Goal: Information Seeking & Learning: Learn about a topic

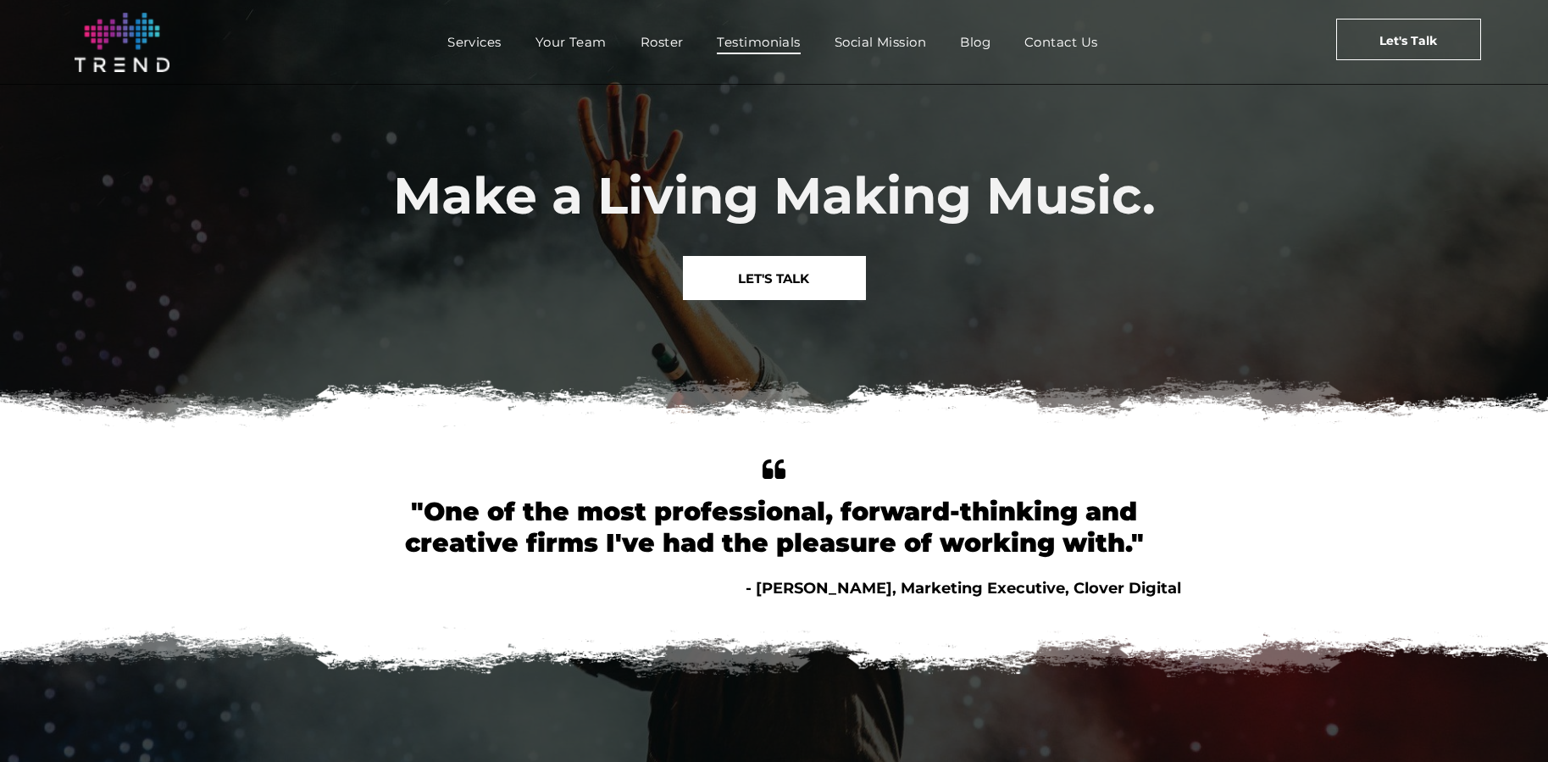
click at [767, 42] on span "Testimonials" at bounding box center [758, 42] width 83 height 25
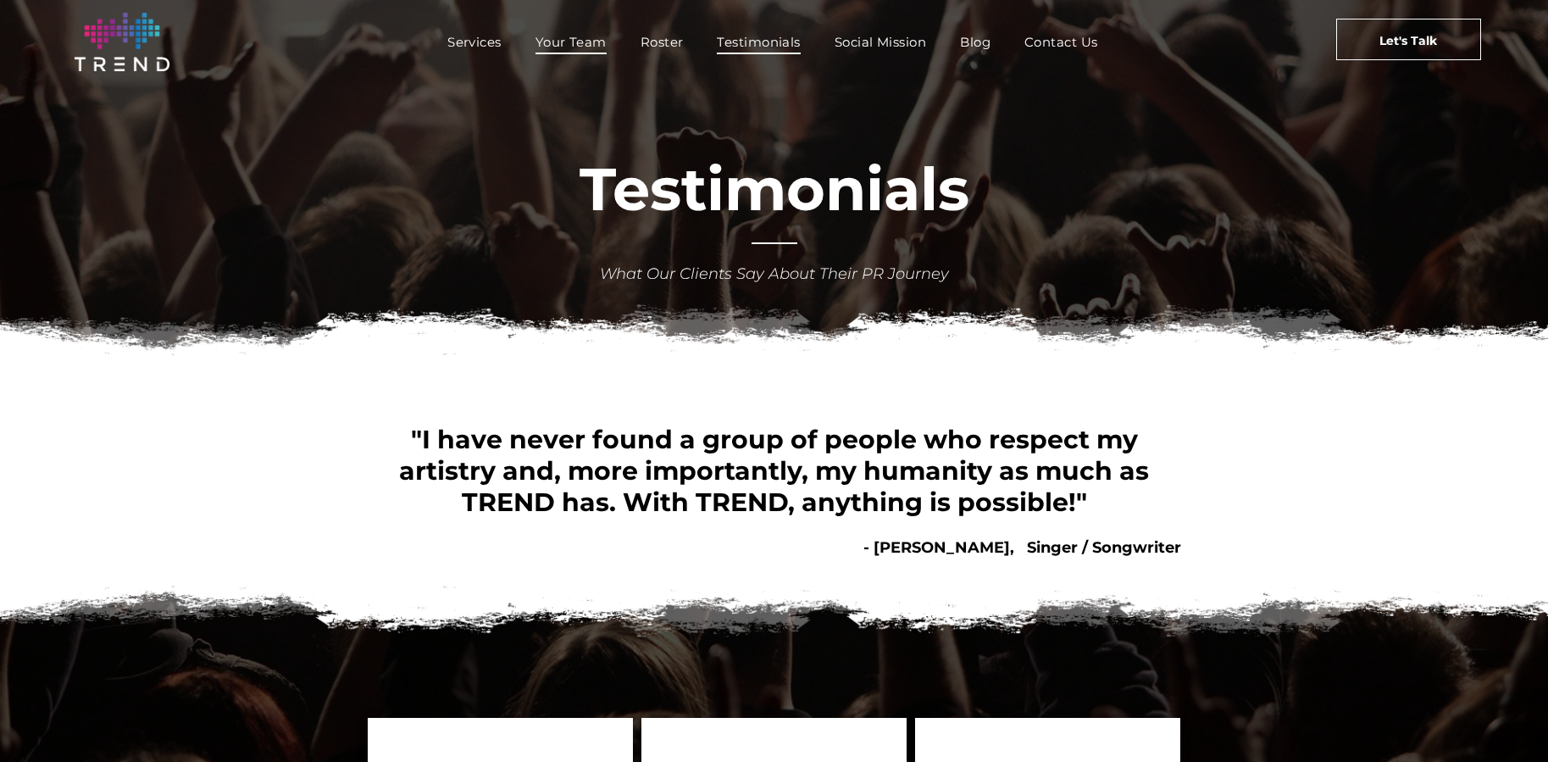
click at [562, 37] on span "Your Team" at bounding box center [570, 42] width 71 height 25
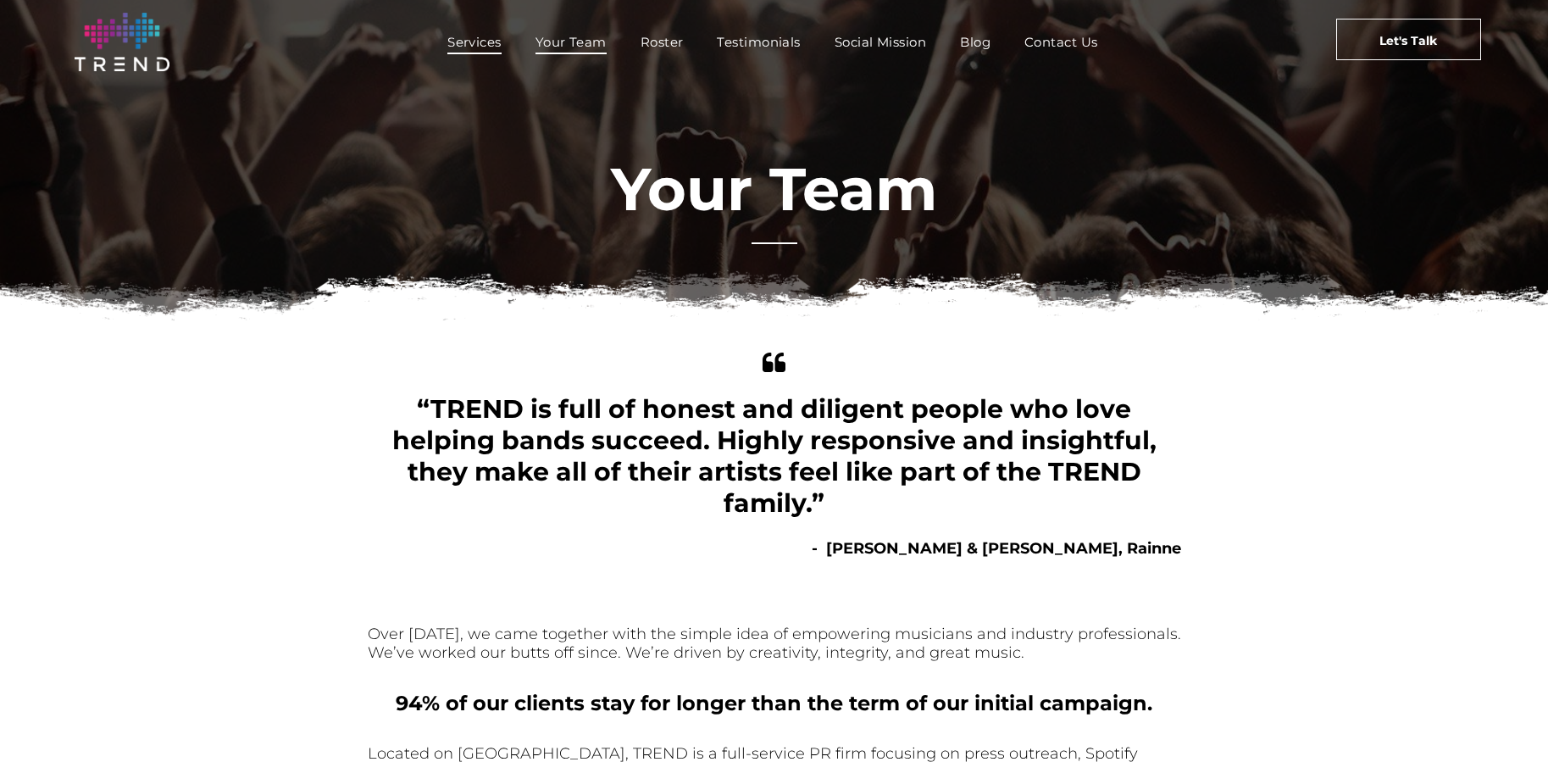
click at [480, 36] on span "Services" at bounding box center [474, 42] width 54 height 25
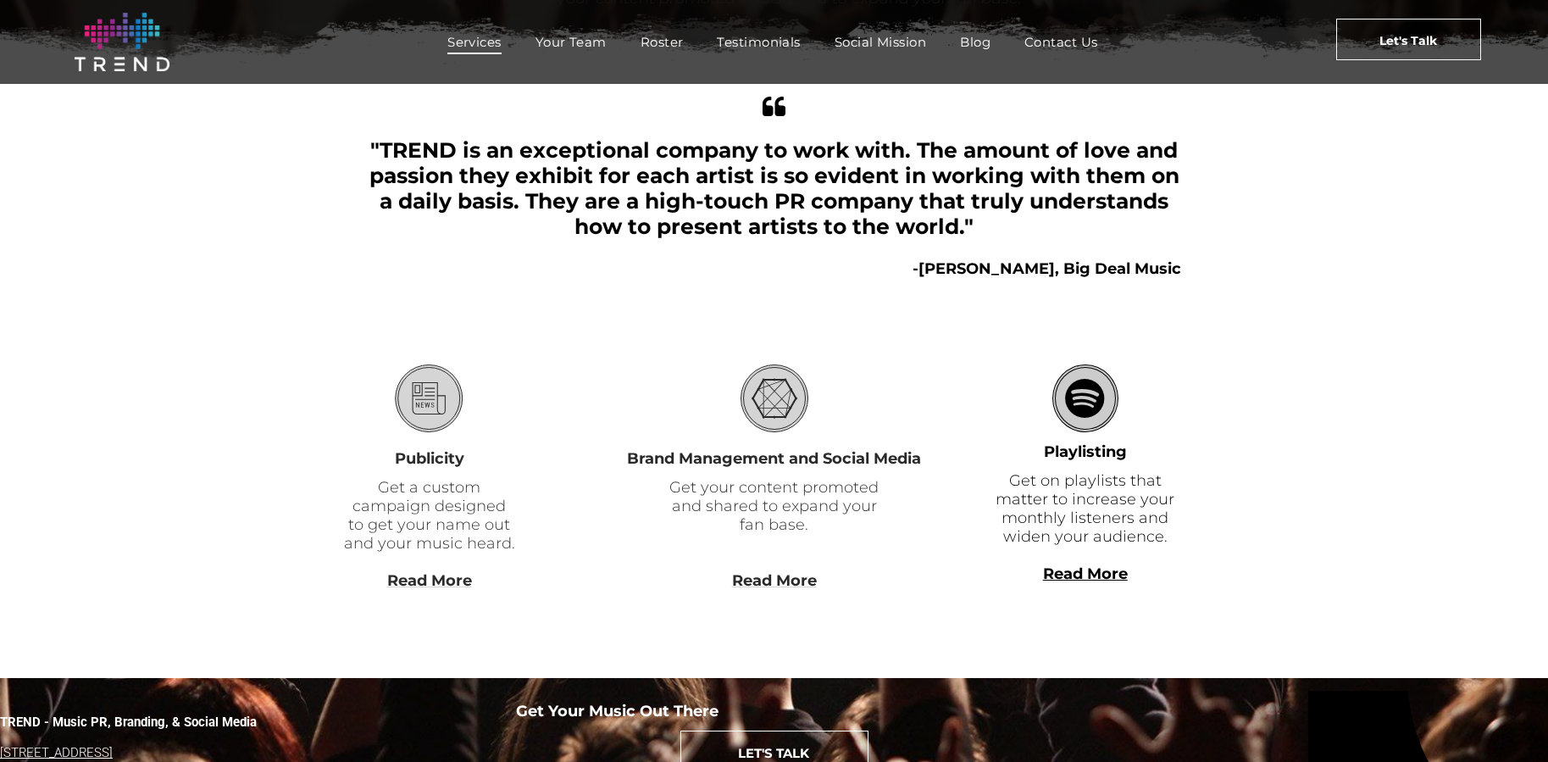
scroll to position [402, 0]
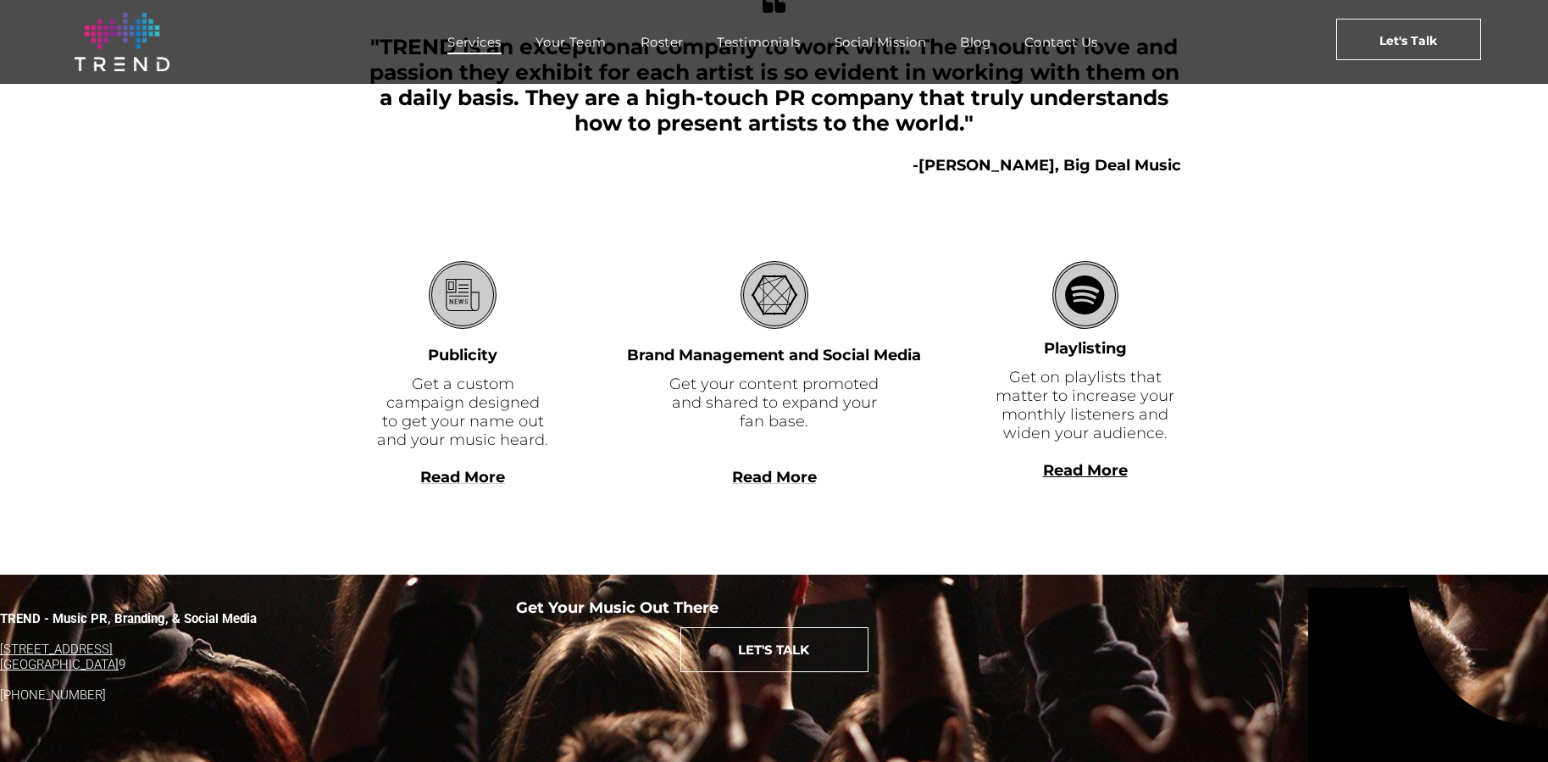
click at [455, 485] on span "Read More" at bounding box center [462, 477] width 85 height 19
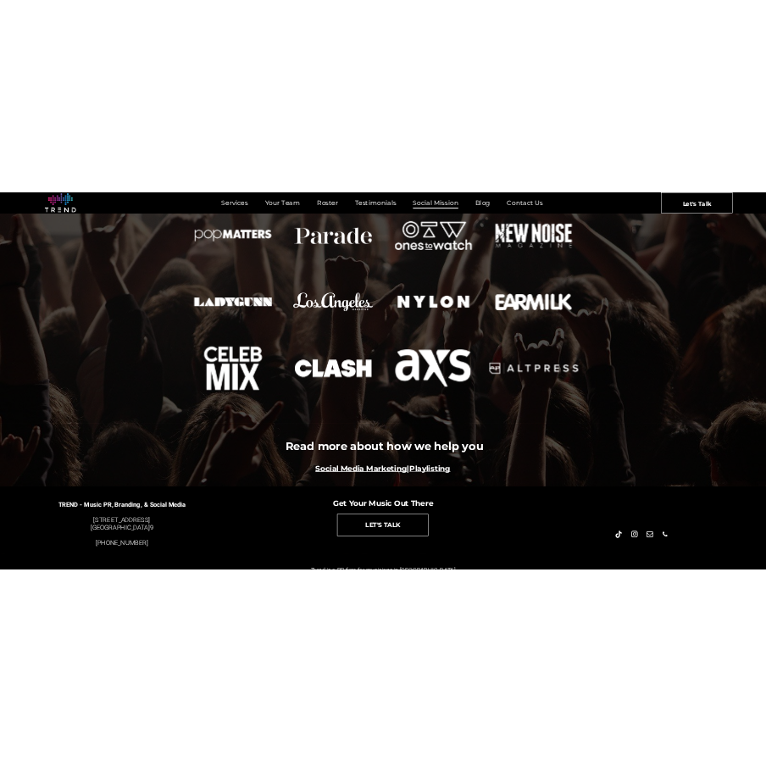
scroll to position [1795, 0]
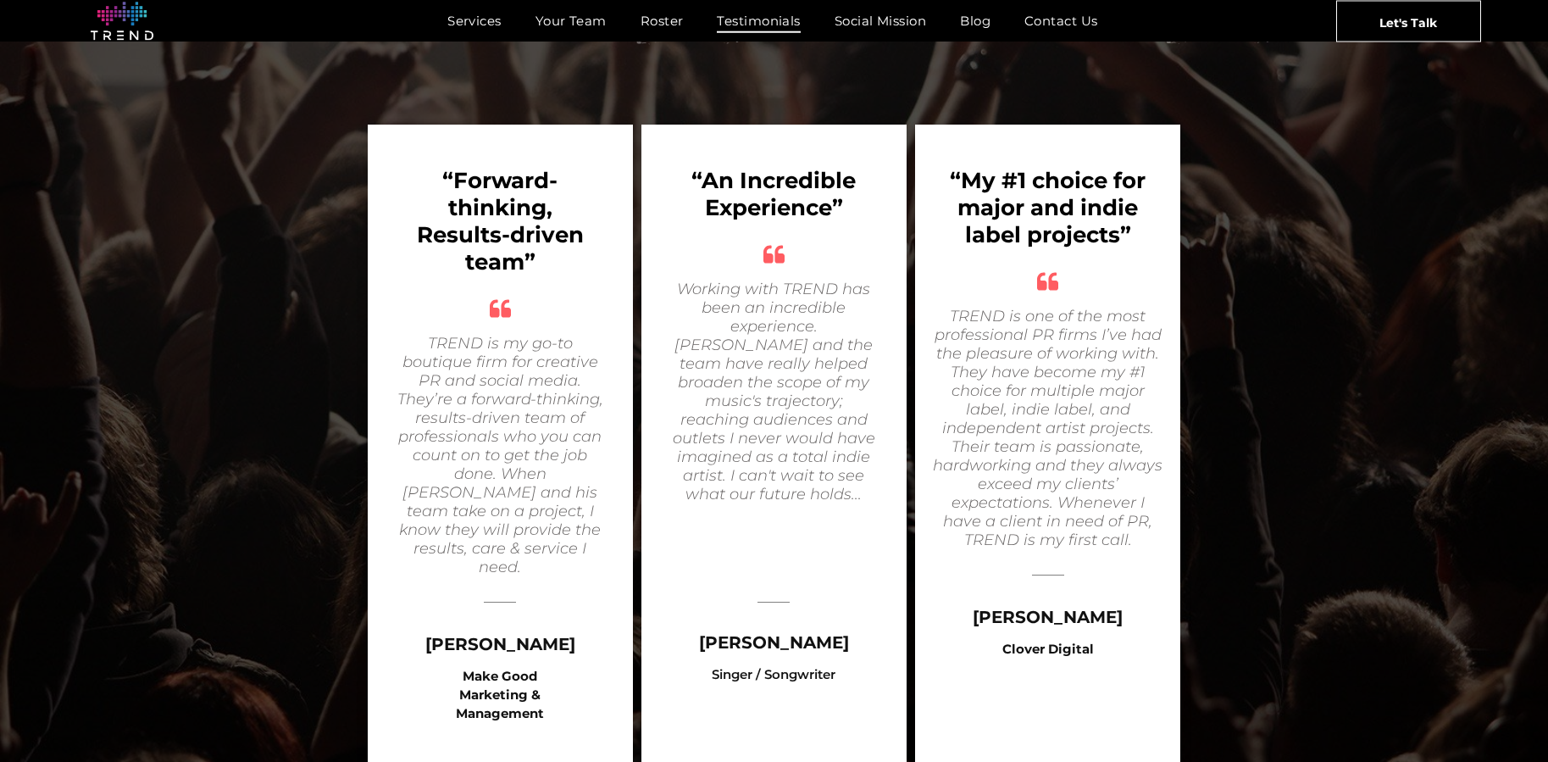
scroll to position [678, 0]
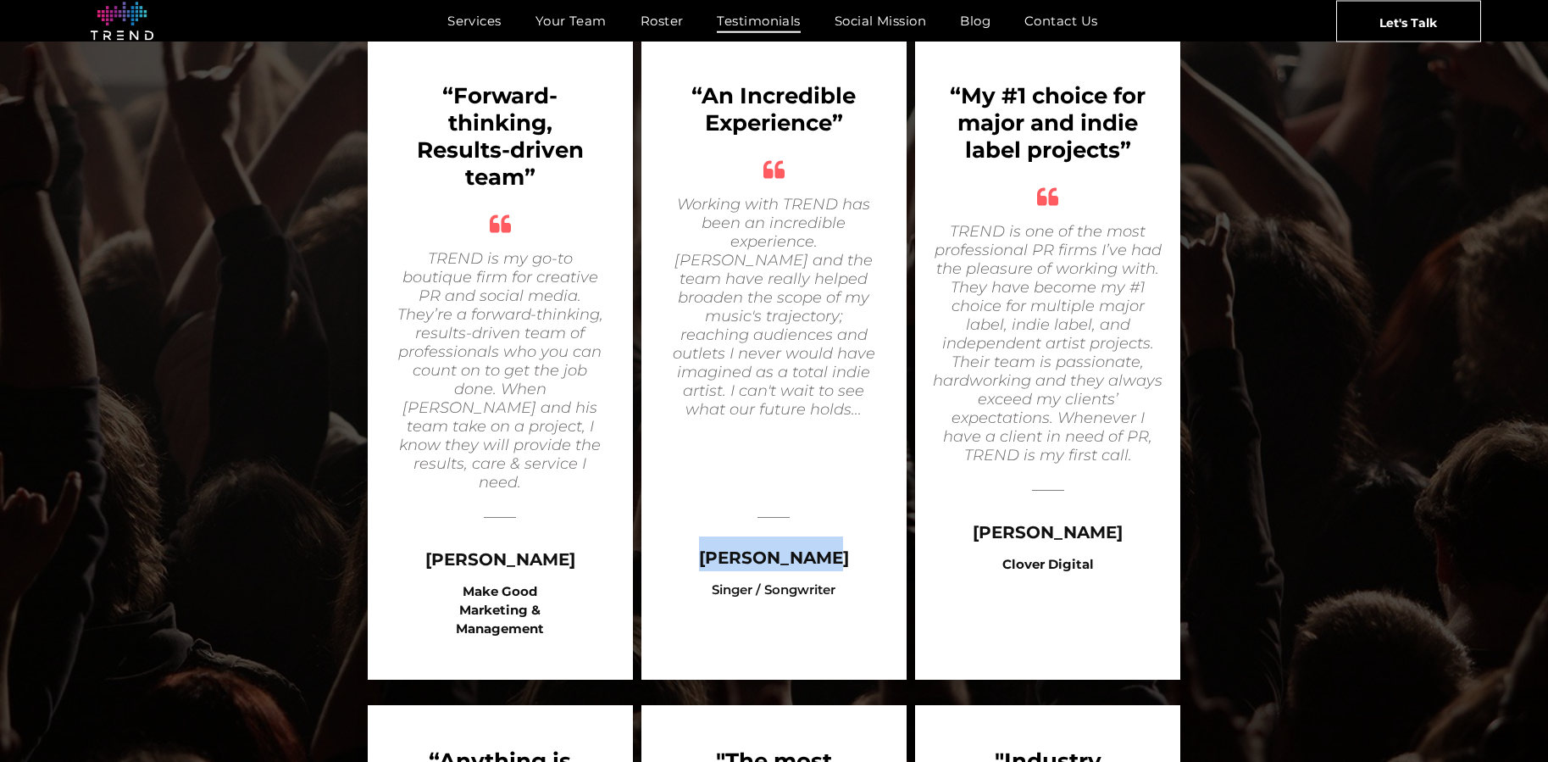
drag, startPoint x: 716, startPoint y: 540, endPoint x: 806, endPoint y: 532, distance: 91.0
click at [824, 547] on span "[PERSON_NAME]" at bounding box center [774, 557] width 150 height 20
click at [714, 539] on div "[PERSON_NAME]" at bounding box center [773, 553] width 231 height 35
click at [728, 547] on span "[PERSON_NAME]" at bounding box center [774, 557] width 150 height 20
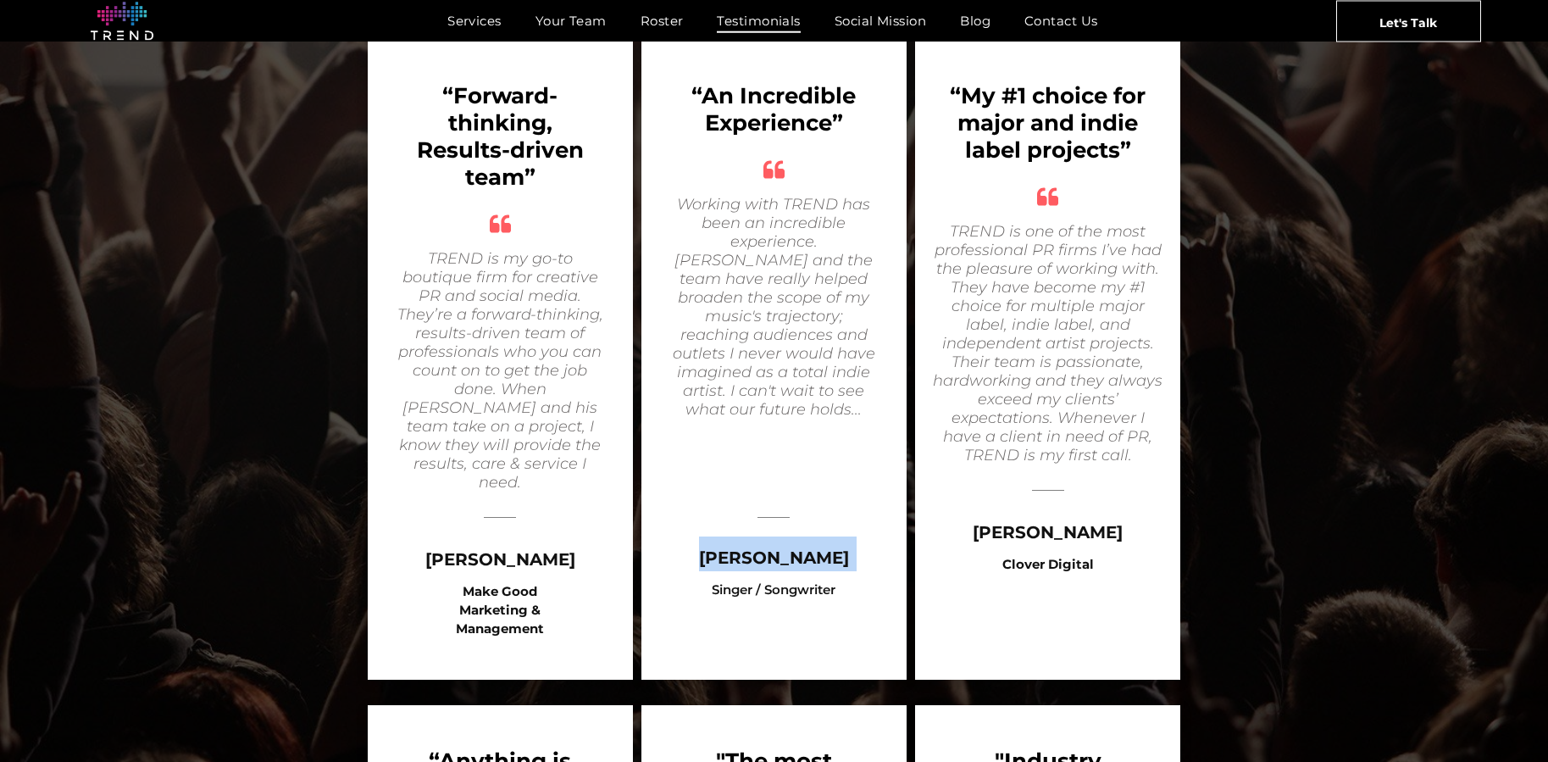
click at [728, 547] on span "[PERSON_NAME]" at bounding box center [774, 557] width 150 height 20
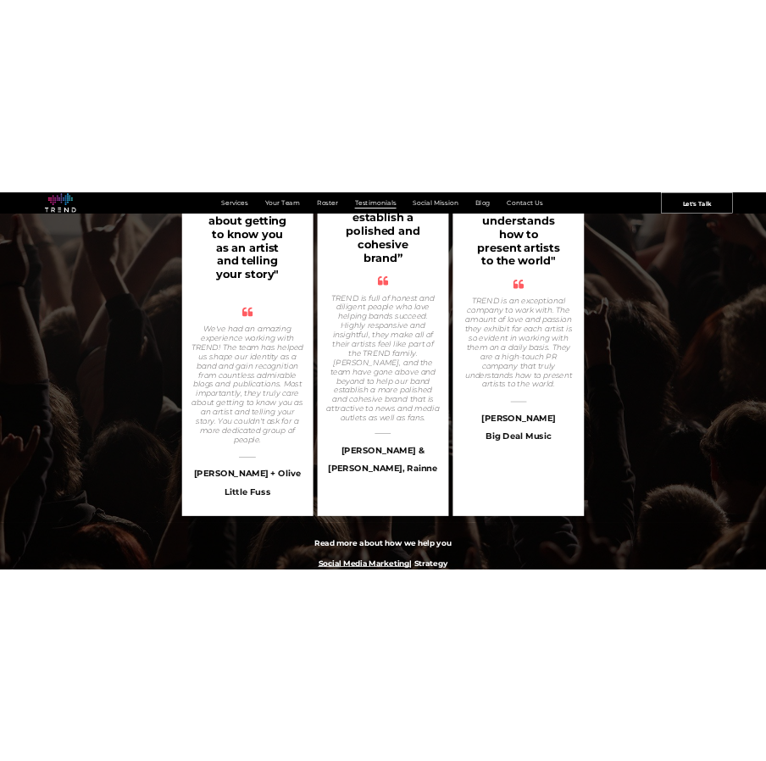
scroll to position [2795, 0]
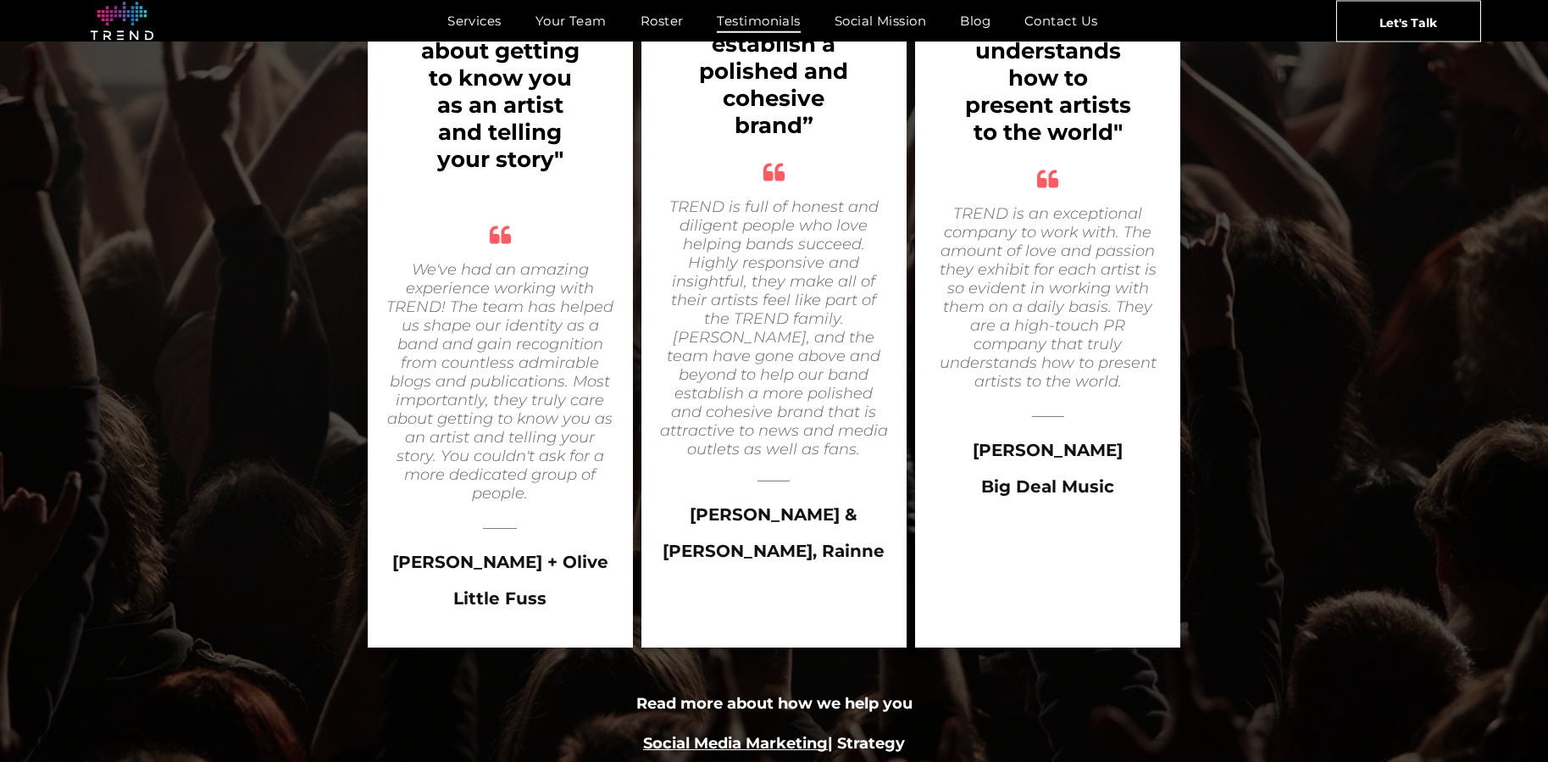
drag, startPoint x: 442, startPoint y: 486, endPoint x: 448, endPoint y: 498, distance: 13.3
click at [444, 539] on div "[PERSON_NAME] + Olive" at bounding box center [500, 557] width 231 height 36
drag, startPoint x: 451, startPoint y: 518, endPoint x: 543, endPoint y: 516, distance: 91.5
click at [543, 575] on div "Little Fuss" at bounding box center [500, 593] width 231 height 36
